Goal: Task Accomplishment & Management: Manage account settings

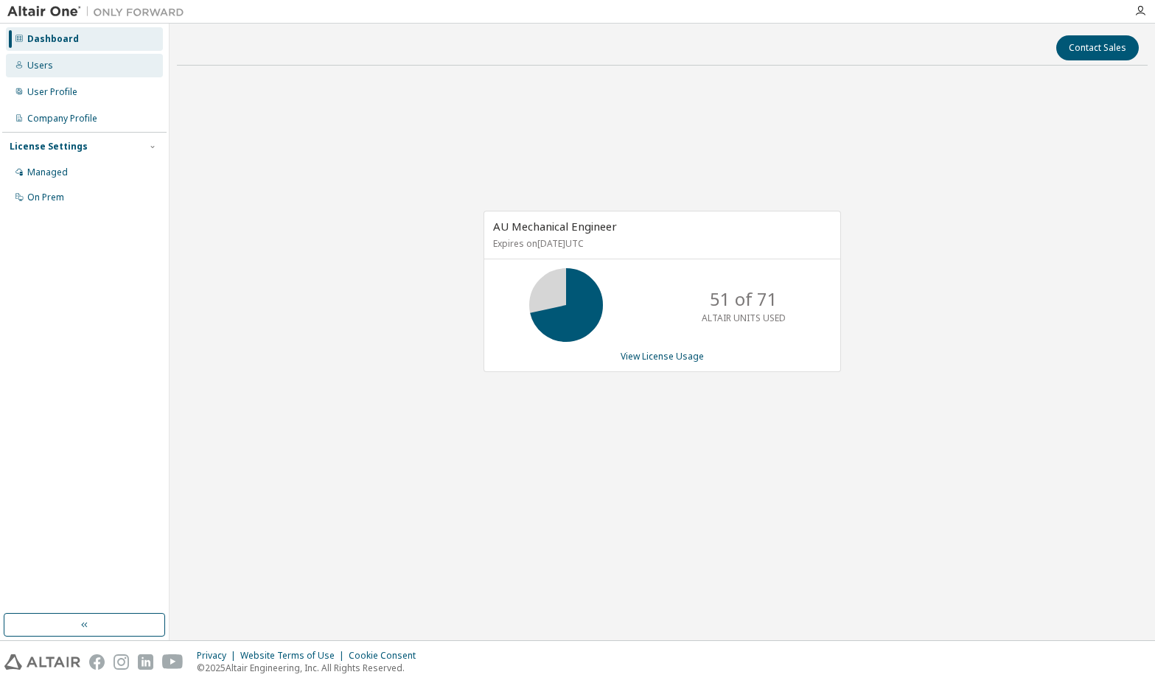
click at [40, 66] on div "Users" at bounding box center [40, 66] width 26 height 12
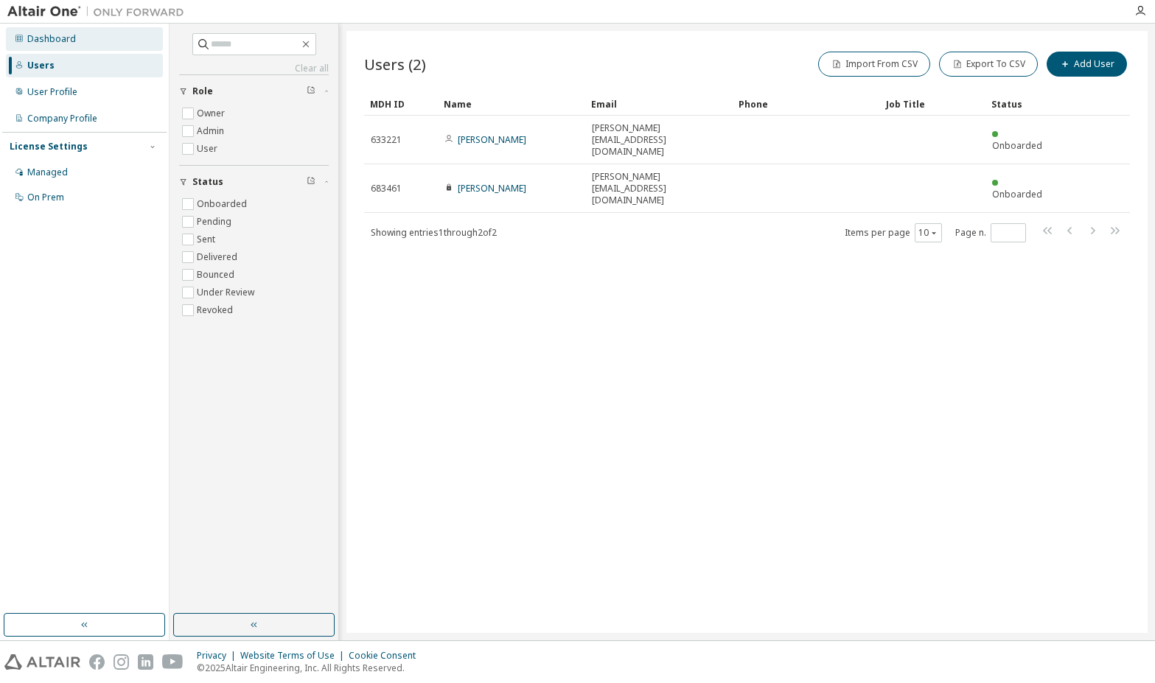
click at [54, 44] on div "Dashboard" at bounding box center [51, 39] width 49 height 12
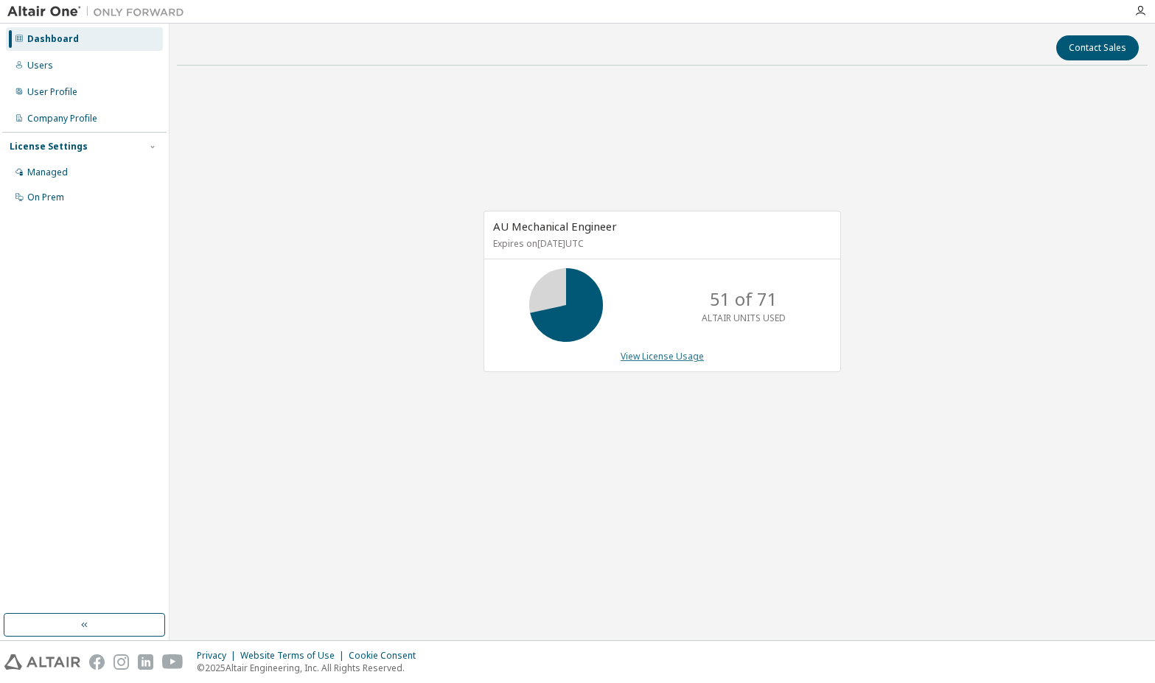
click at [635, 354] on link "View License Usage" at bounding box center [662, 356] width 83 height 13
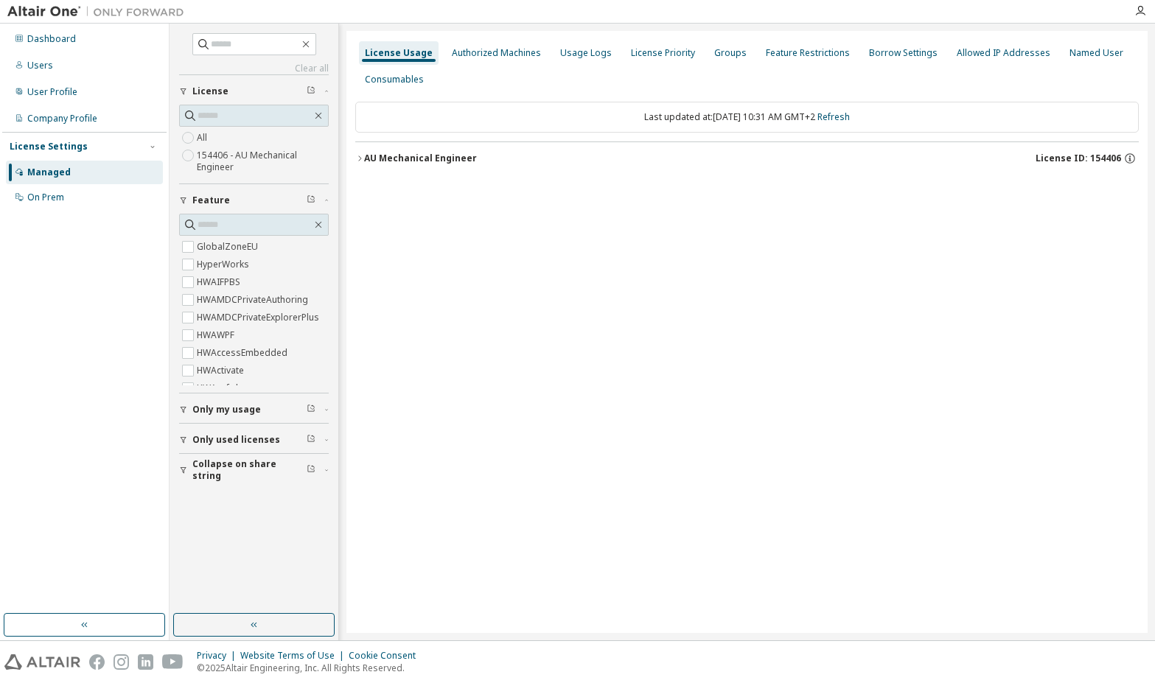
click at [357, 156] on icon "button" at bounding box center [359, 158] width 9 height 9
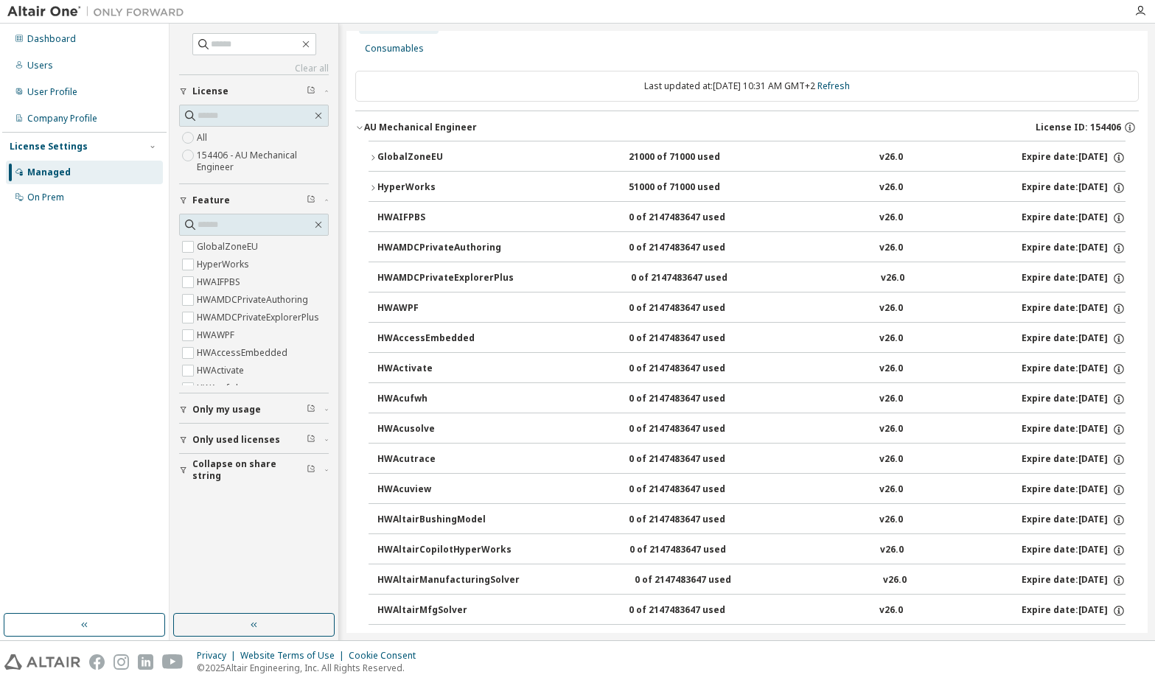
scroll to position [74, 0]
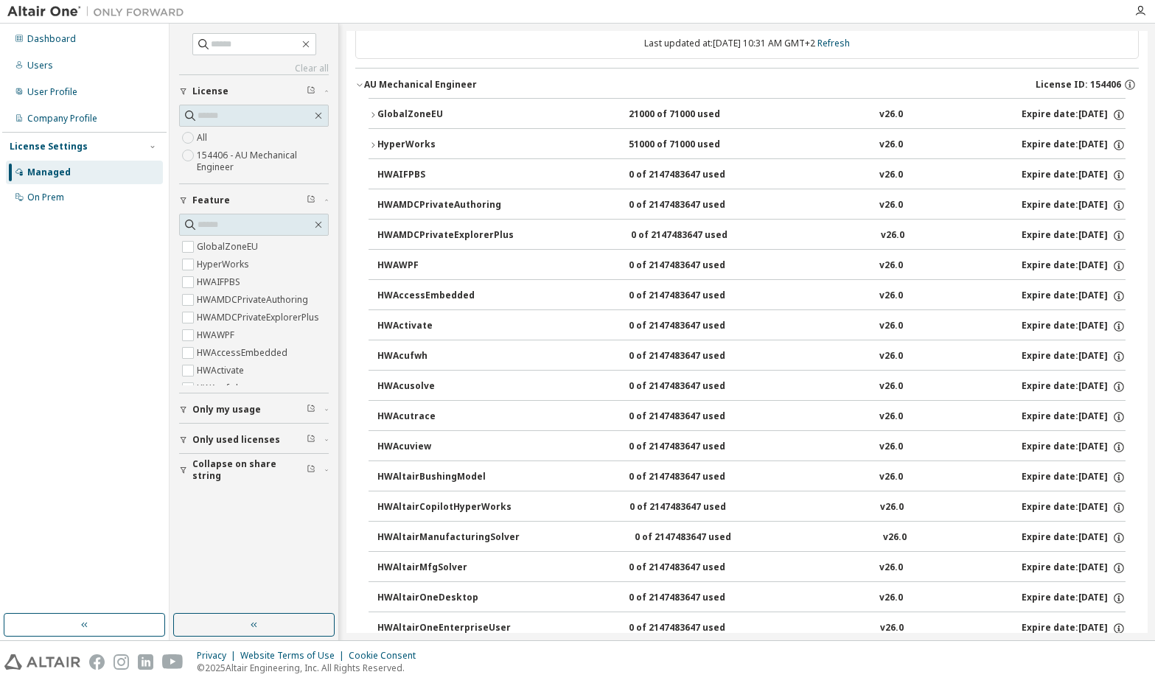
click at [416, 144] on div "HyperWorks" at bounding box center [443, 145] width 133 height 13
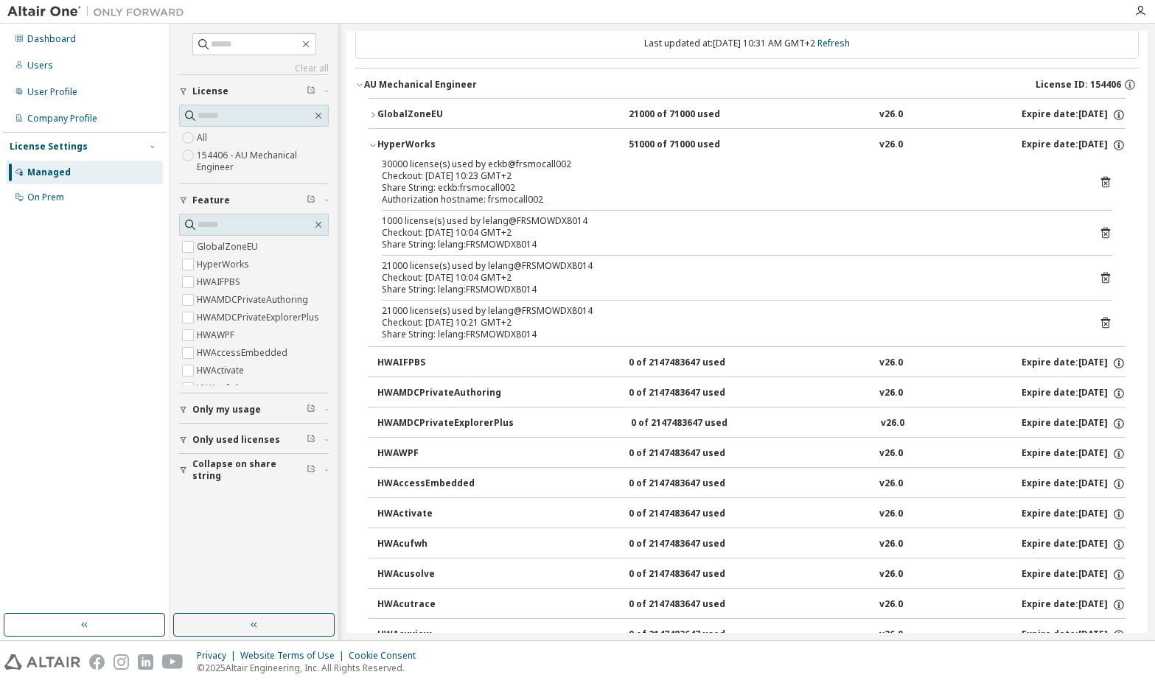
click at [461, 231] on div "Checkout: [DATE] 10:04 GMT+2" at bounding box center [729, 233] width 695 height 12
drag, startPoint x: 498, startPoint y: 168, endPoint x: 518, endPoint y: 167, distance: 19.9
click at [499, 168] on div "30000 license(s) used by eckb@frsmocall002" at bounding box center [729, 164] width 695 height 12
click at [1104, 183] on icon at bounding box center [1106, 183] width 4 height 4
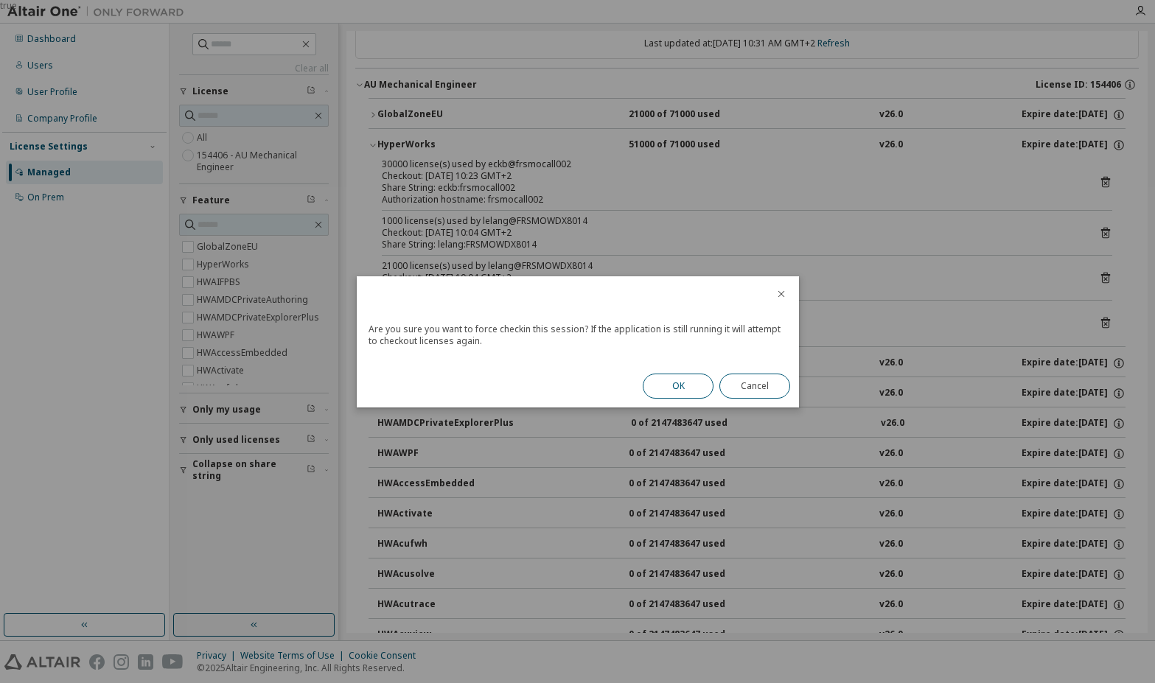
click at [674, 386] on button "OK" at bounding box center [678, 386] width 71 height 25
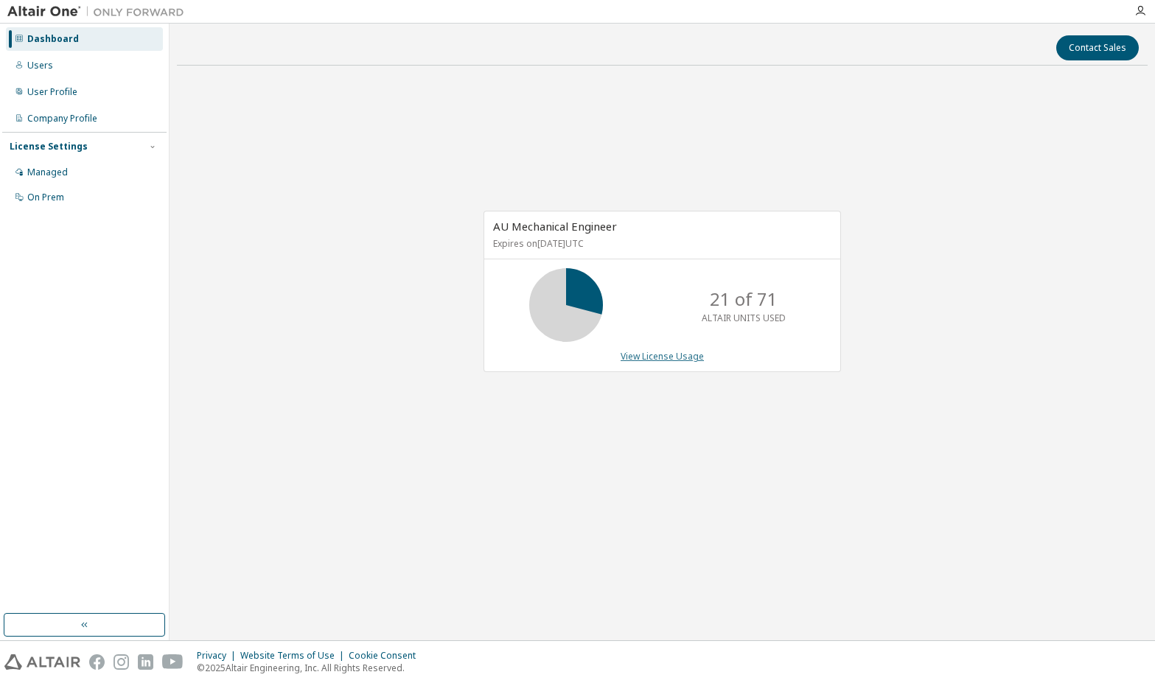
click at [658, 360] on link "View License Usage" at bounding box center [662, 356] width 83 height 13
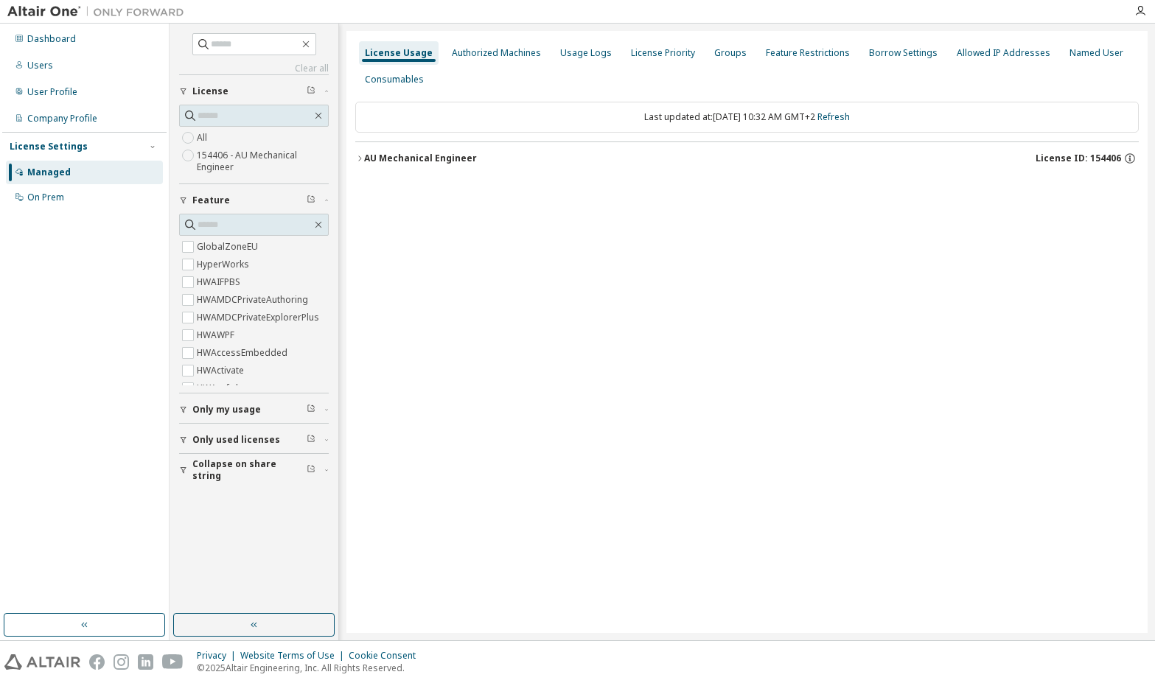
click at [360, 157] on icon "button" at bounding box center [359, 158] width 3 height 5
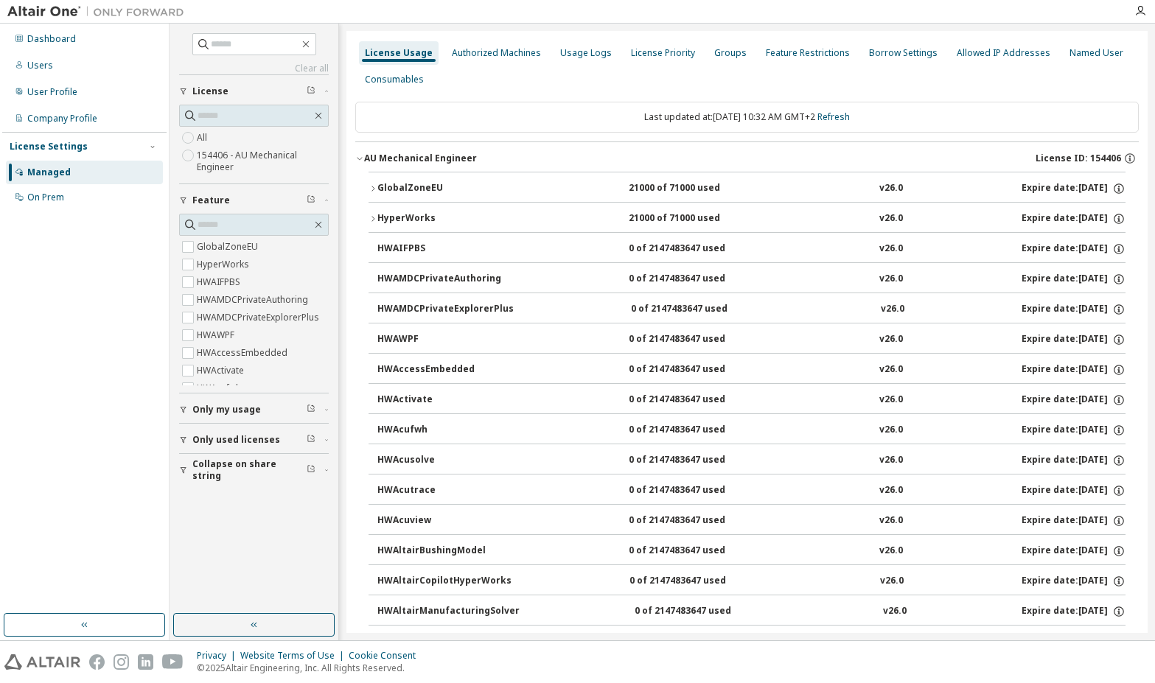
click at [371, 219] on icon "button" at bounding box center [373, 219] width 9 height 9
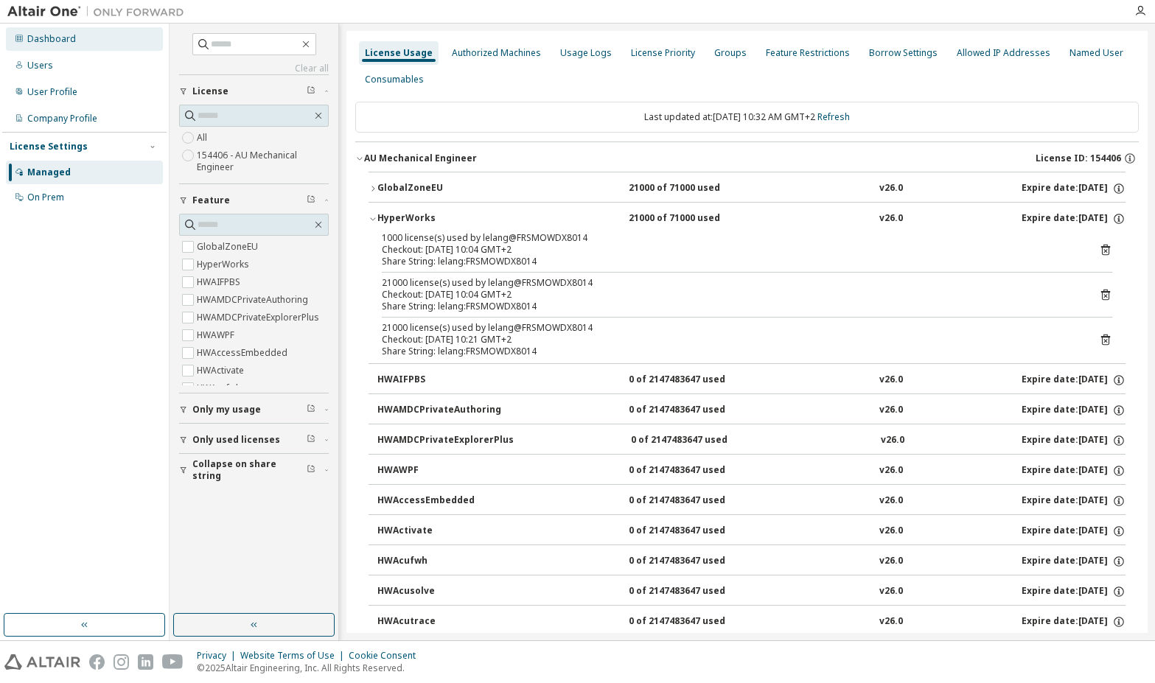
click at [31, 34] on div "Dashboard" at bounding box center [51, 39] width 49 height 12
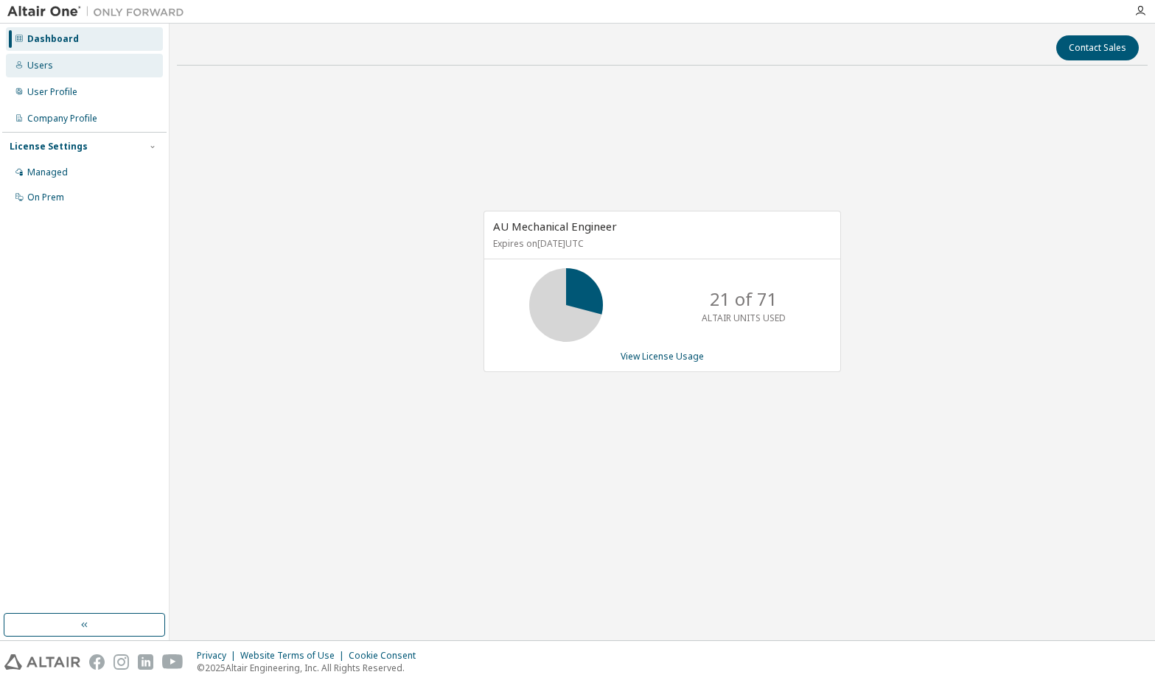
click at [91, 65] on div "Users" at bounding box center [84, 66] width 157 height 24
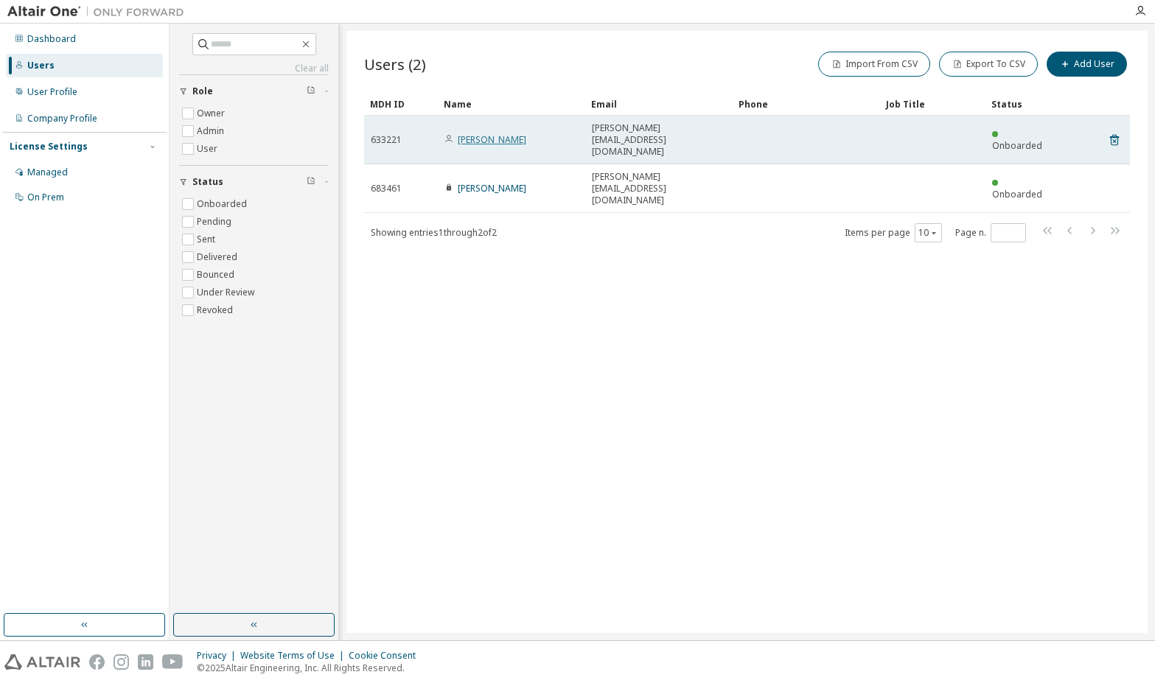
click at [495, 133] on link "[PERSON_NAME]" at bounding box center [492, 139] width 69 height 13
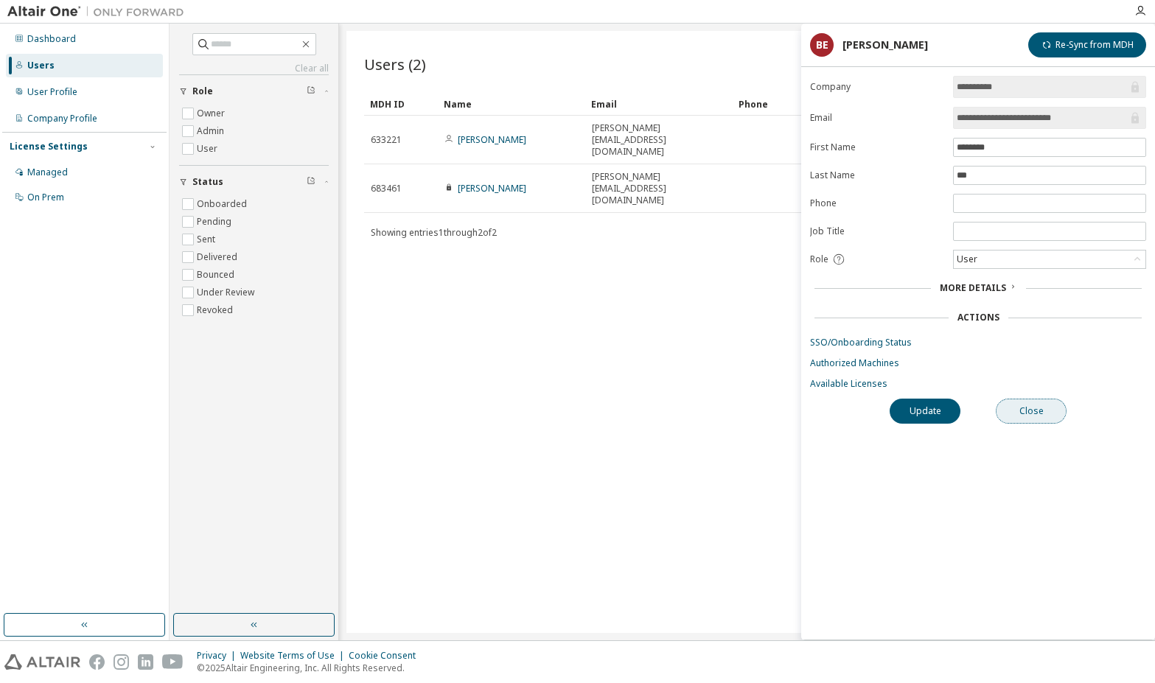
click at [1051, 417] on button "Close" at bounding box center [1031, 411] width 71 height 25
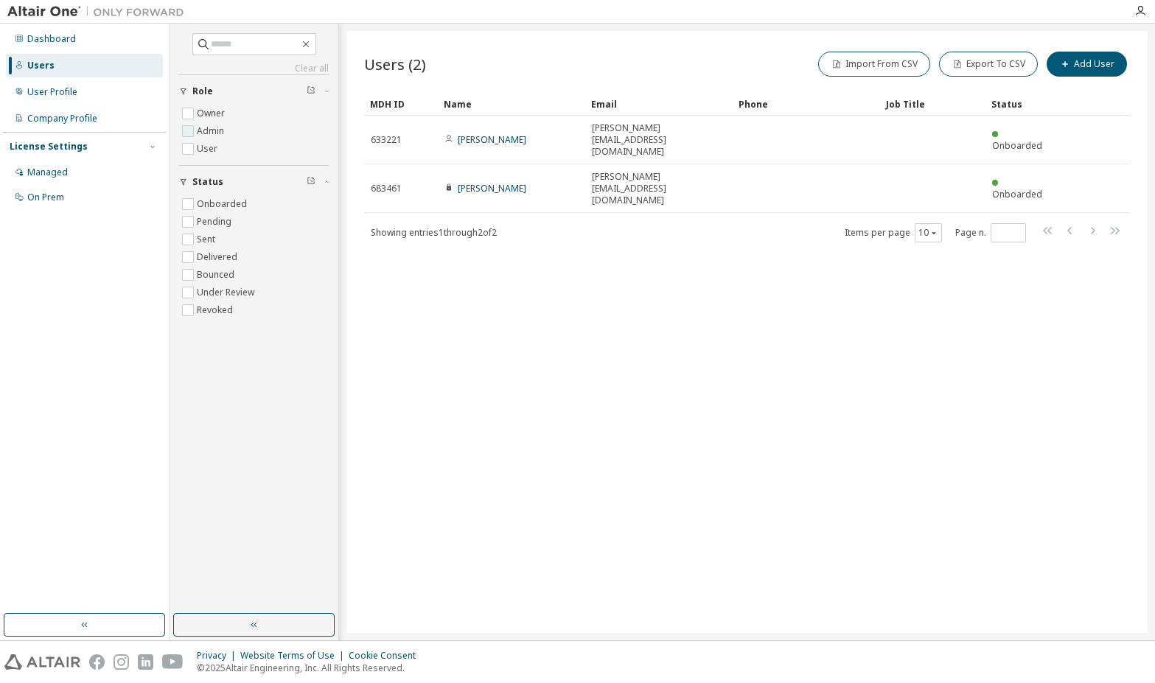
click at [207, 133] on label "Admin" at bounding box center [212, 131] width 30 height 18
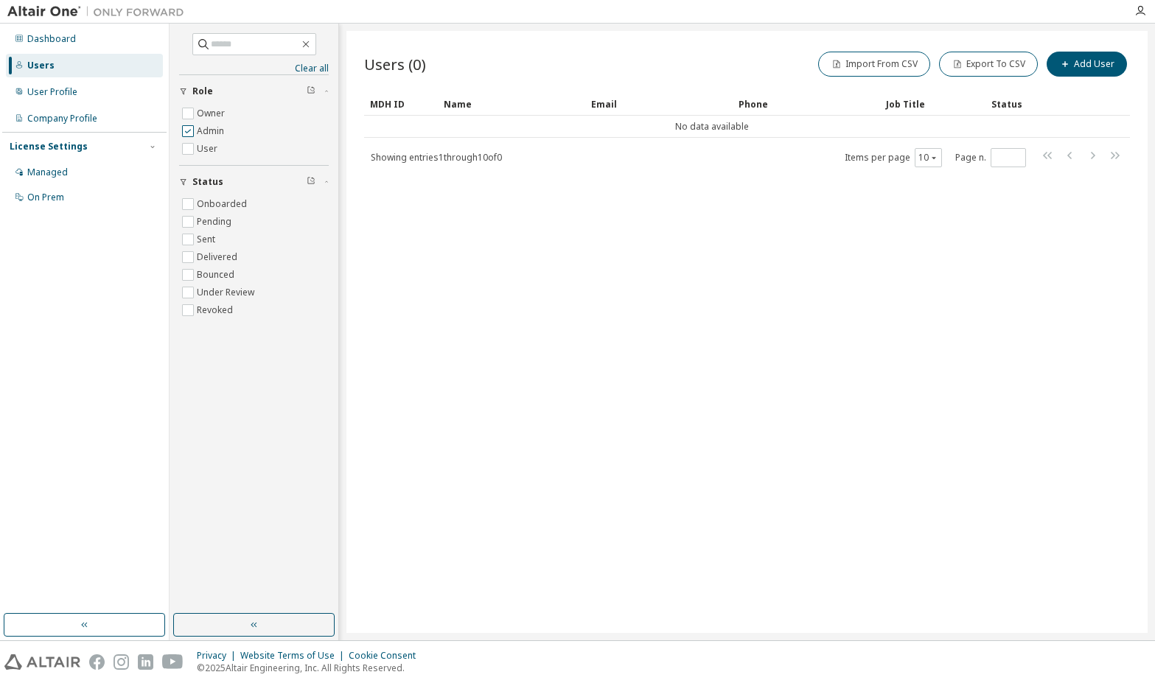
click at [197, 133] on label "Admin" at bounding box center [212, 131] width 30 height 18
click at [215, 115] on label "Owner" at bounding box center [212, 114] width 31 height 18
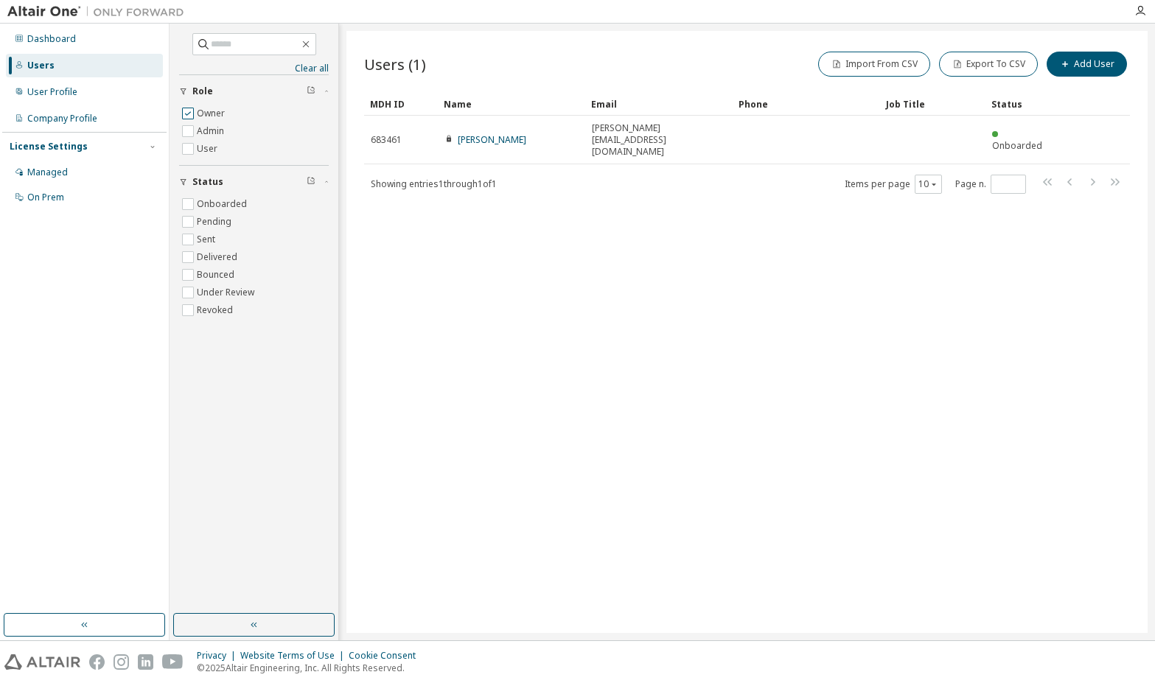
click at [215, 115] on label "Owner" at bounding box center [212, 114] width 31 height 18
click at [214, 147] on label "User" at bounding box center [209, 149] width 24 height 18
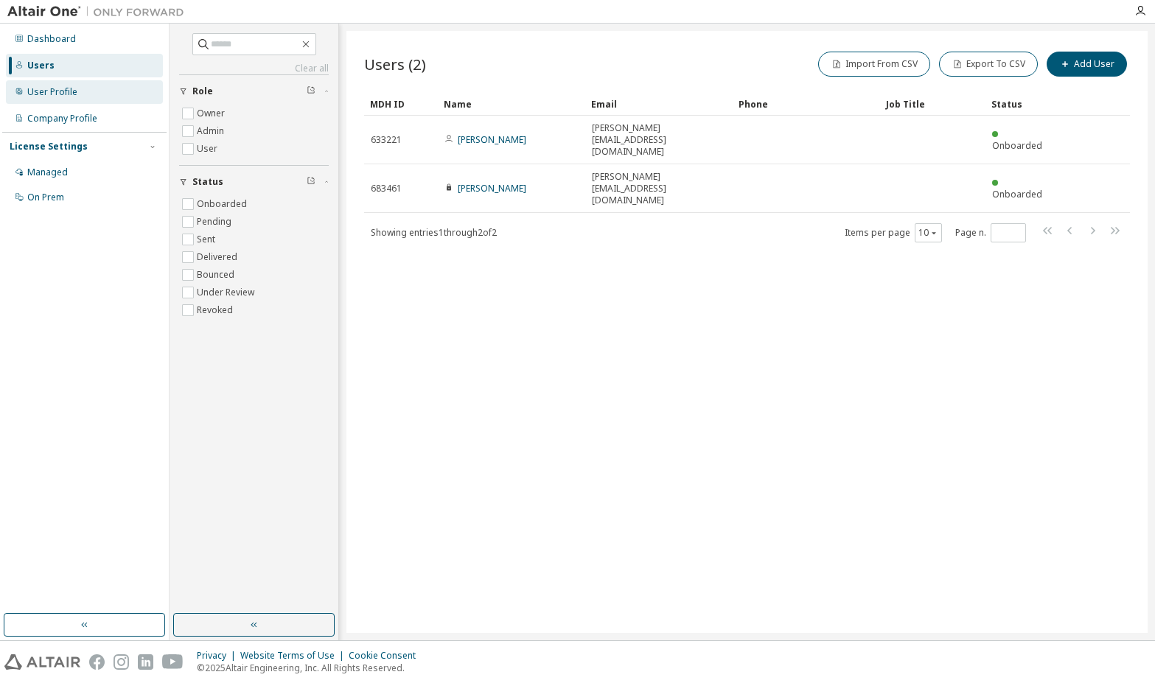
click at [65, 90] on div "User Profile" at bounding box center [52, 92] width 50 height 12
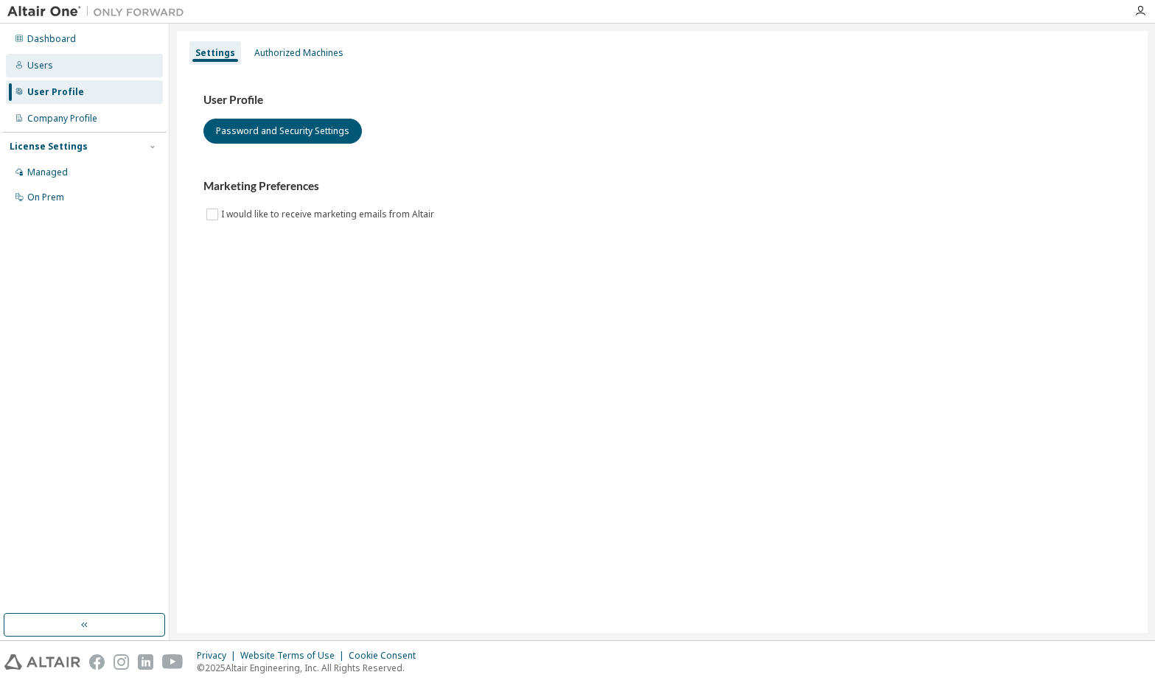
click at [80, 63] on div "Users" at bounding box center [84, 66] width 157 height 24
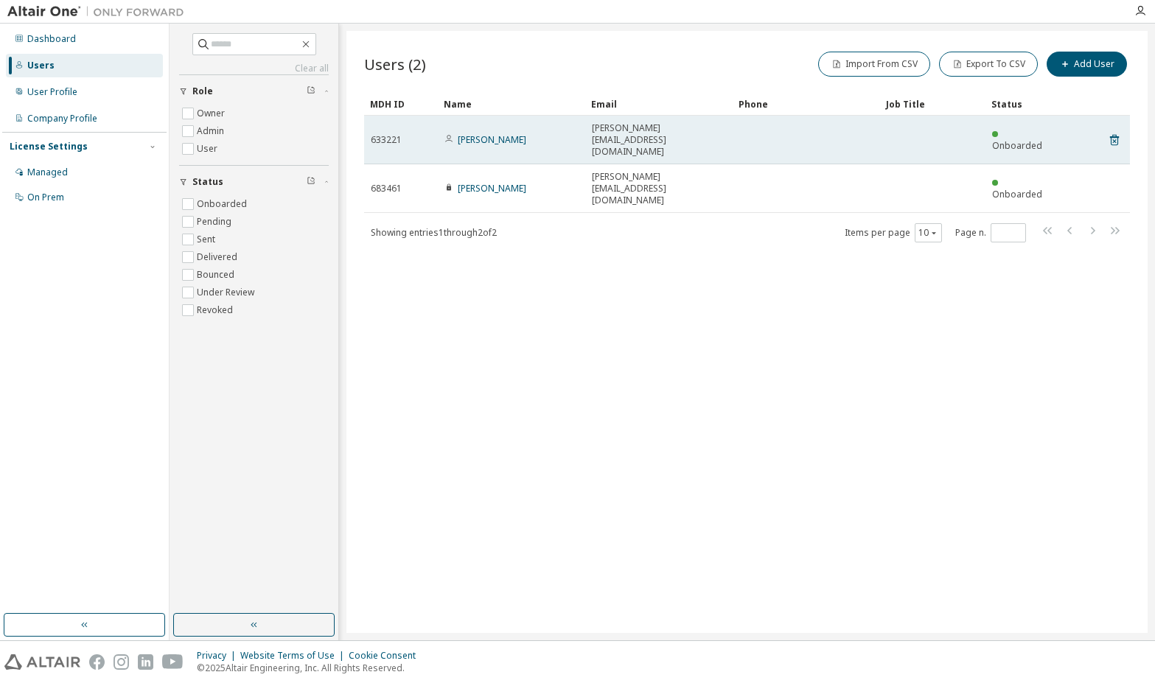
click at [394, 134] on span "633221" at bounding box center [386, 140] width 31 height 12
click at [532, 134] on div "[PERSON_NAME]" at bounding box center [512, 140] width 134 height 12
click at [497, 133] on link "[PERSON_NAME]" at bounding box center [492, 139] width 69 height 13
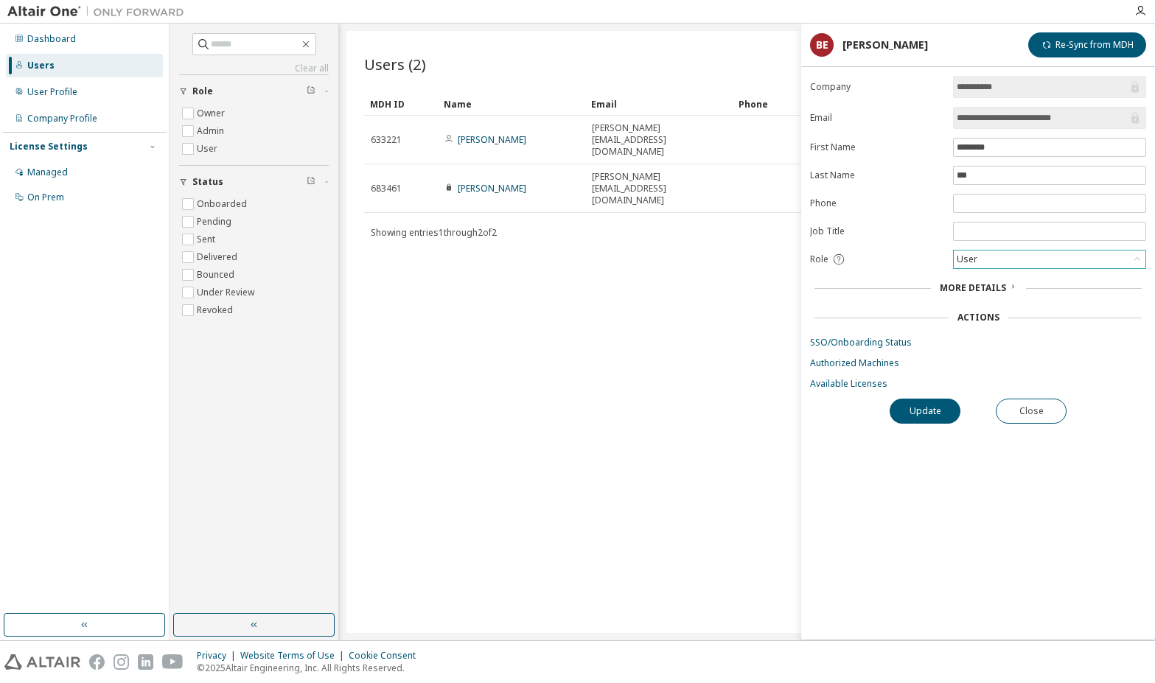
click at [1023, 256] on div "User" at bounding box center [1050, 260] width 192 height 18
click at [987, 279] on li "Admin" at bounding box center [1049, 278] width 189 height 19
click at [932, 411] on button "Update" at bounding box center [925, 411] width 71 height 25
click at [933, 417] on button "Update" at bounding box center [925, 411] width 71 height 25
click at [1019, 417] on button "Close" at bounding box center [1031, 411] width 71 height 25
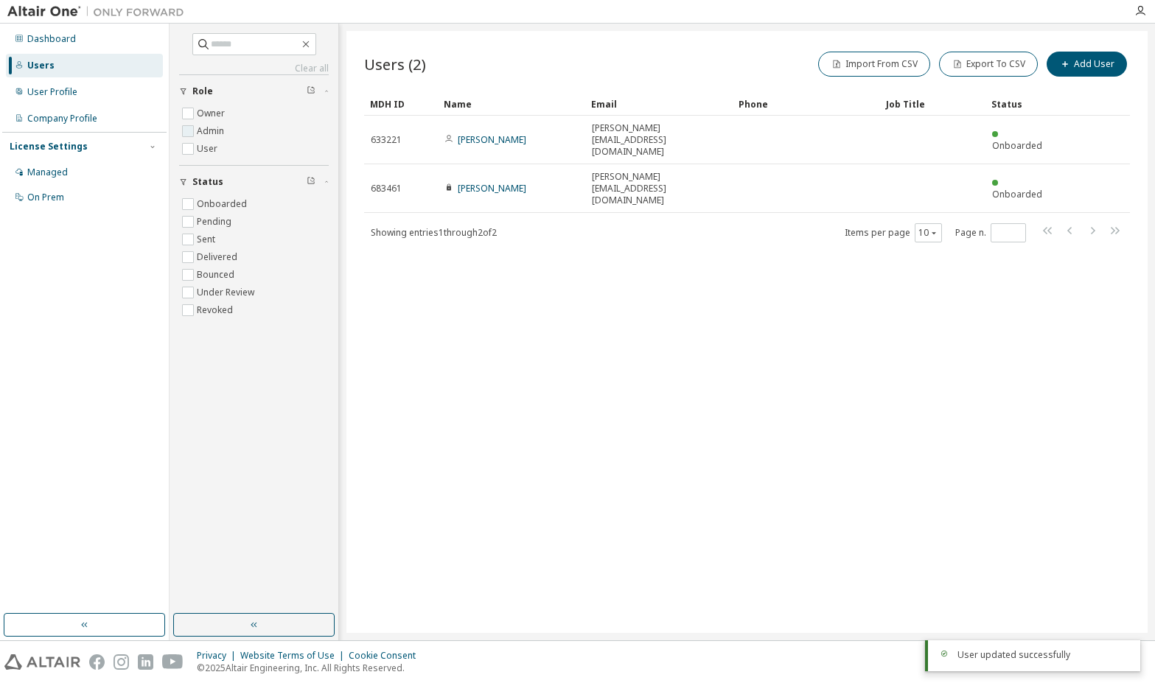
click at [206, 130] on label "Admin" at bounding box center [212, 131] width 30 height 18
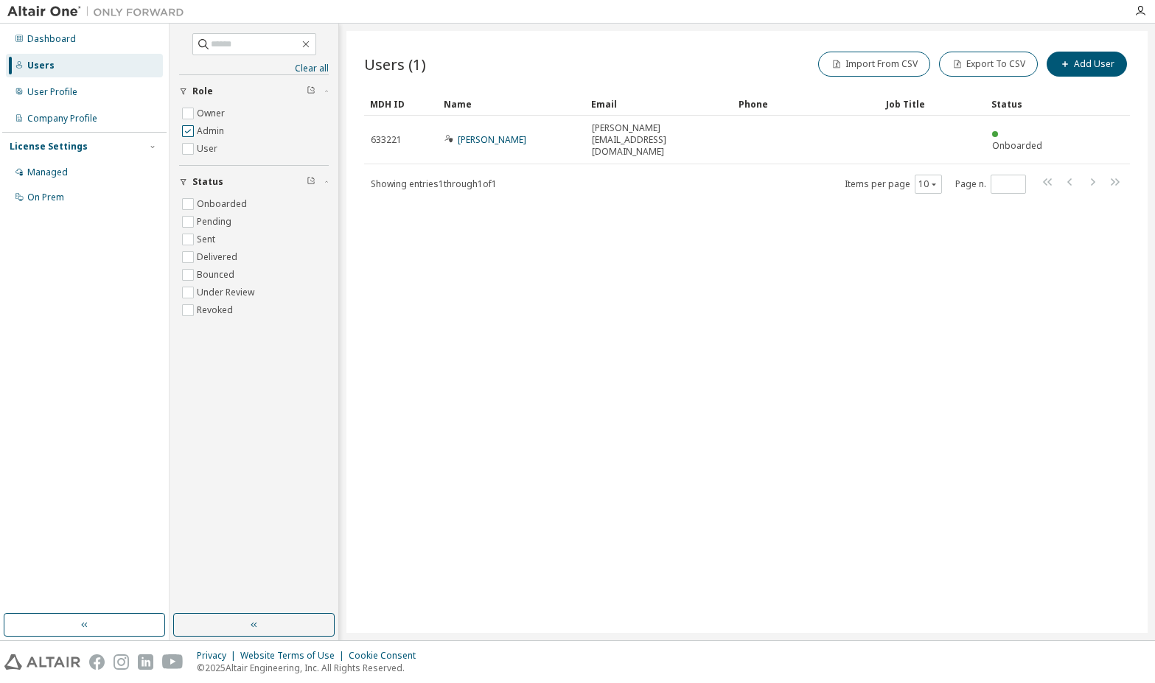
click at [212, 132] on label "Admin" at bounding box center [212, 131] width 30 height 18
